Goal: Transaction & Acquisition: Obtain resource

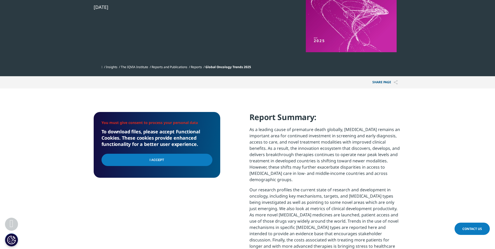
scroll to position [117, 0]
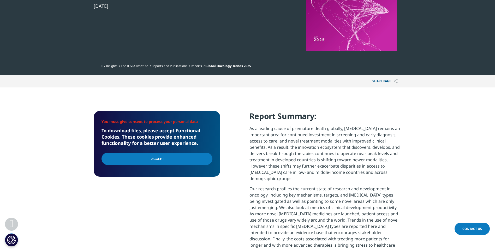
click at [163, 158] on input "I Accept" at bounding box center [156, 159] width 111 height 12
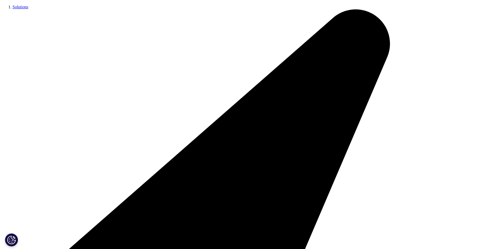
type input "Brandi"
type input "Davis-Dusenbery"
type input "brandi.davis-dusenbery@zs.com"
type input "Principal"
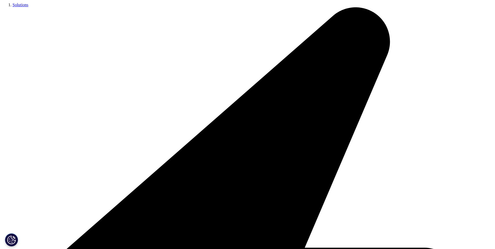
type input "A"
type input "ZS"
select select "[GEOGRAPHIC_DATA]"
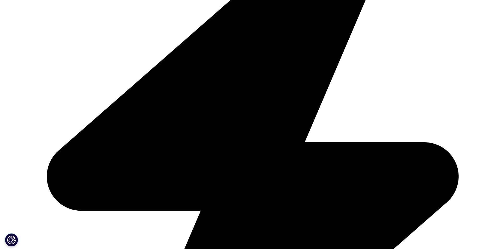
scroll to position [225, 0]
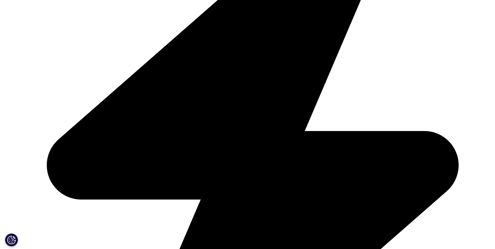
scroll to position [154, 308]
click at [146, 29] on link "Click here to download" at bounding box center [157, 25] width 62 height 7
